Goal: Complete application form

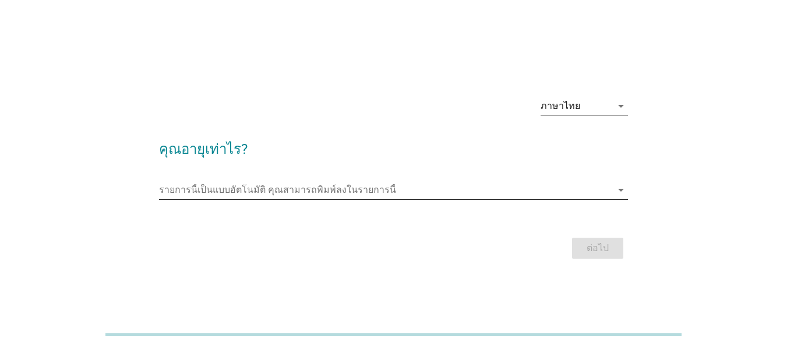
click at [622, 197] on div "รายการนี้เป็นแบบอัตโนมัติ [PERSON_NAME]พิมพ์ลงในรายการนี้ arrow_drop_down" at bounding box center [393, 189] width 469 height 19
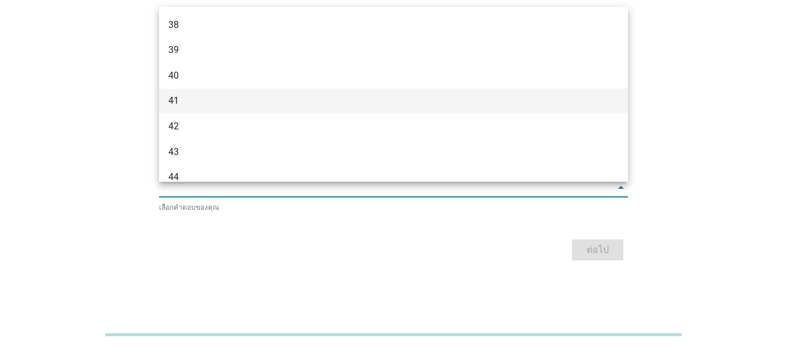
scroll to position [582, 0]
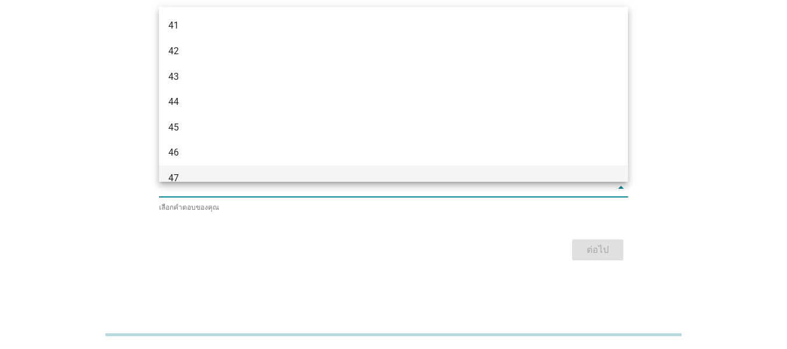
click at [183, 177] on div "47" at bounding box center [374, 178] width 413 height 14
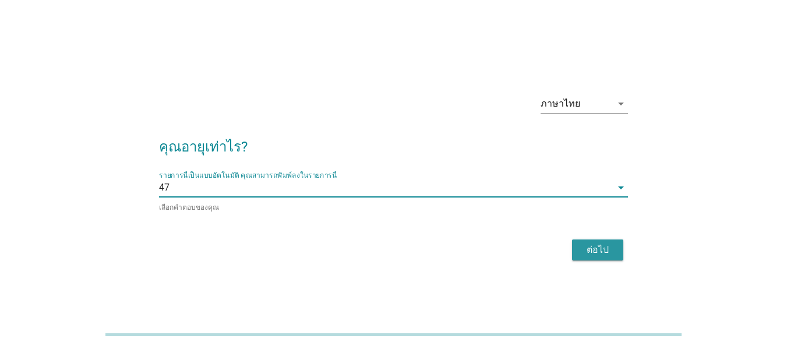
drag, startPoint x: 601, startPoint y: 252, endPoint x: 627, endPoint y: 252, distance: 25.6
click at [601, 252] on div "ต่อไป" at bounding box center [597, 250] width 33 height 14
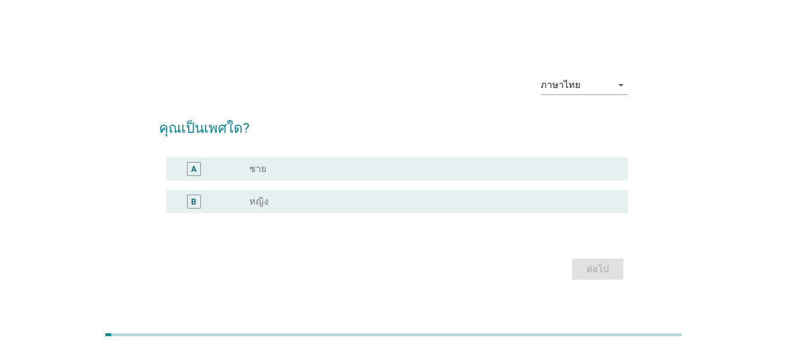
click at [257, 170] on label "ชาย" at bounding box center [257, 169] width 17 height 12
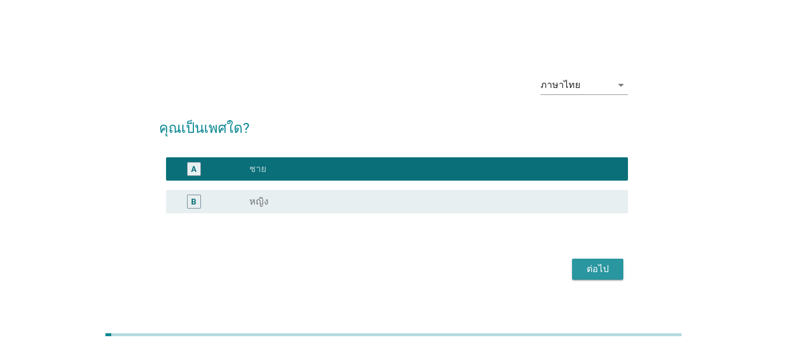
click at [593, 269] on div "ต่อไป" at bounding box center [597, 269] width 33 height 14
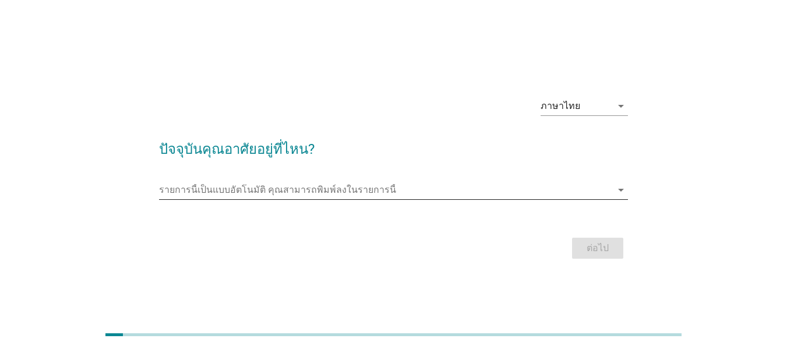
click at [621, 189] on icon "arrow_drop_down" at bounding box center [621, 190] width 14 height 14
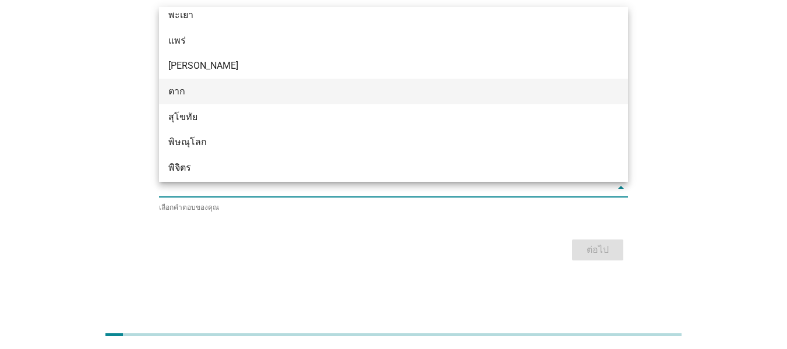
scroll to position [757, 0]
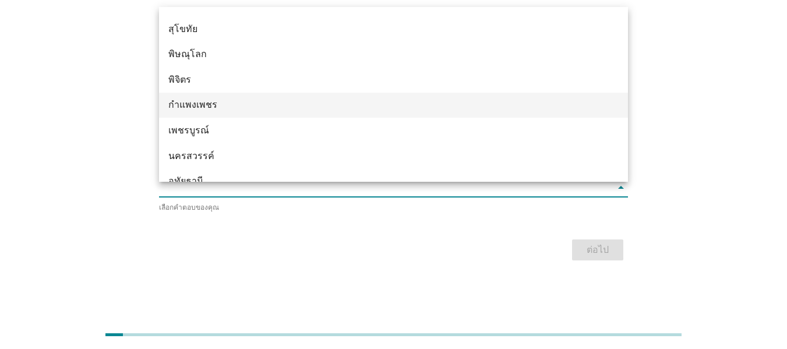
type input "d"
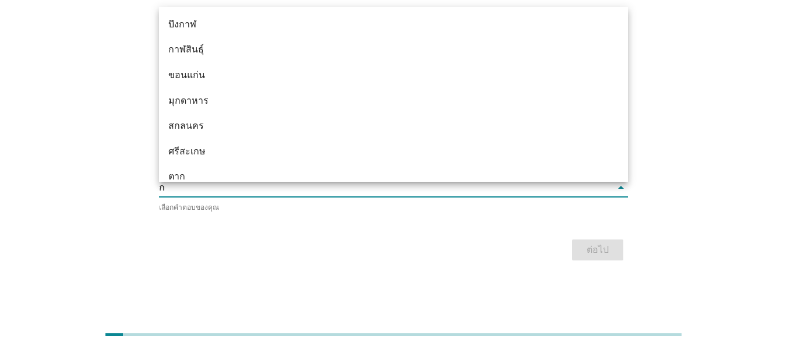
type input "กร"
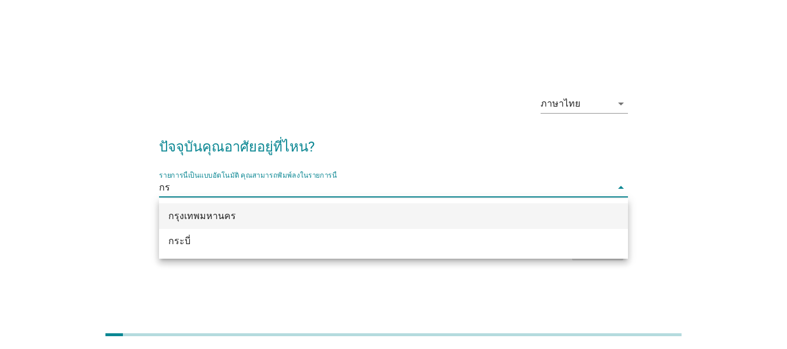
click at [240, 217] on div "กรุงเทพมหานคร" at bounding box center [374, 216] width 413 height 14
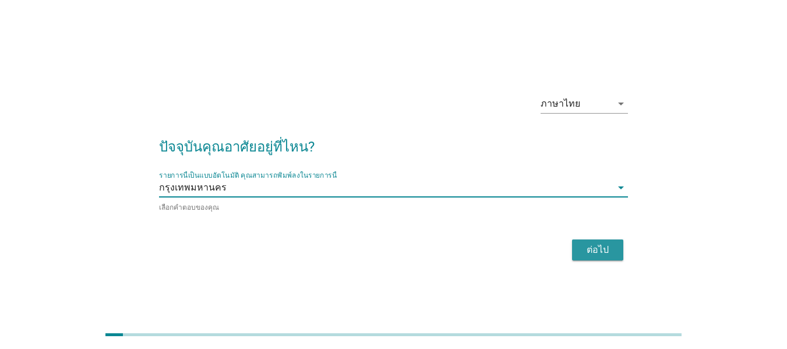
click at [610, 243] on div "ต่อไป" at bounding box center [597, 250] width 33 height 14
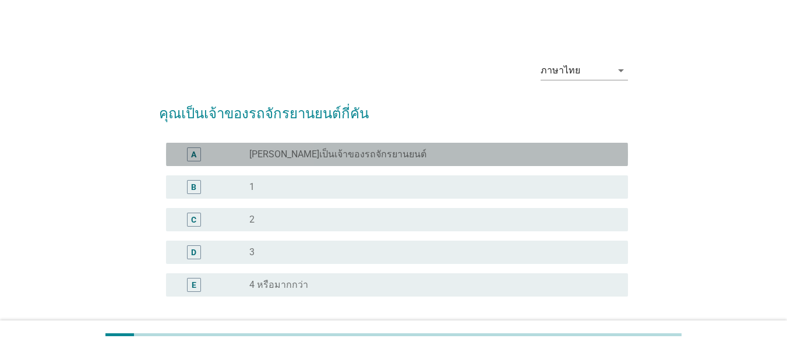
click at [352, 150] on label "[PERSON_NAME]เป็นเจ้าของรถจักรยานยนต์" at bounding box center [337, 154] width 177 height 12
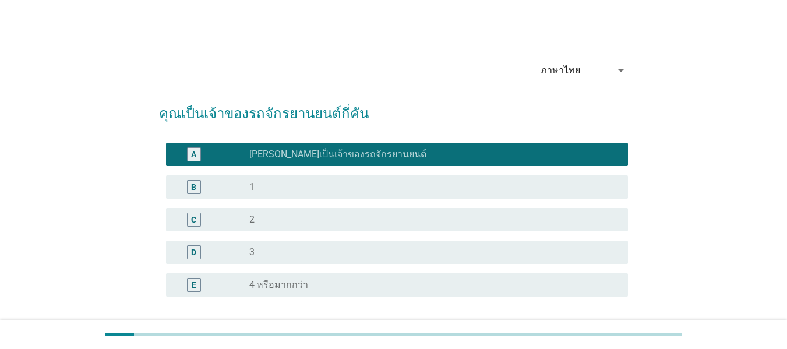
scroll to position [97, 0]
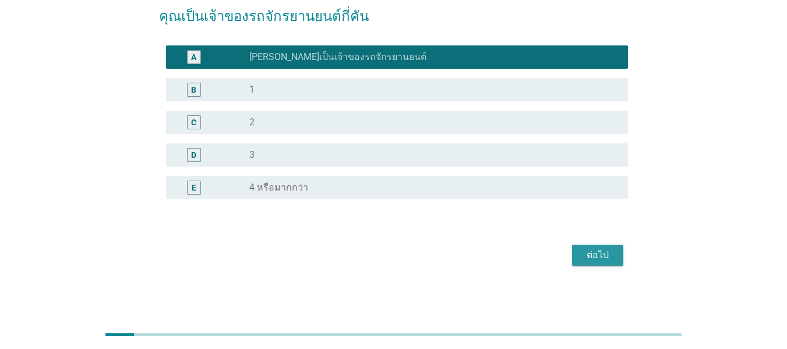
click at [607, 253] on div "ต่อไป" at bounding box center [597, 255] width 33 height 14
